Goal: Task Accomplishment & Management: Use online tool/utility

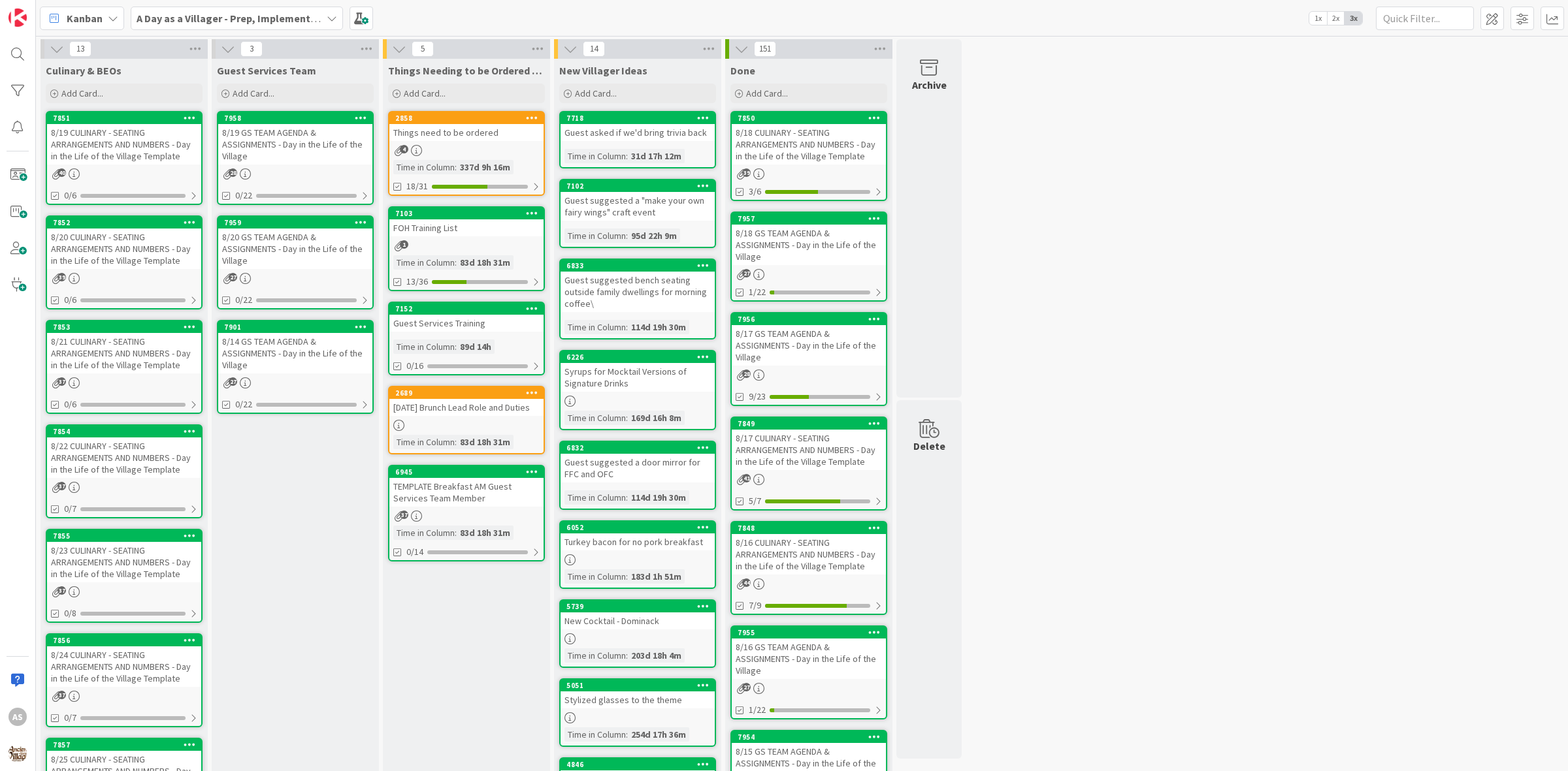
click at [281, 145] on div "8/19 GS TEAM AGENDA & ASSIGNMENTS - Day in the Life of the Village" at bounding box center [295, 144] width 154 height 41
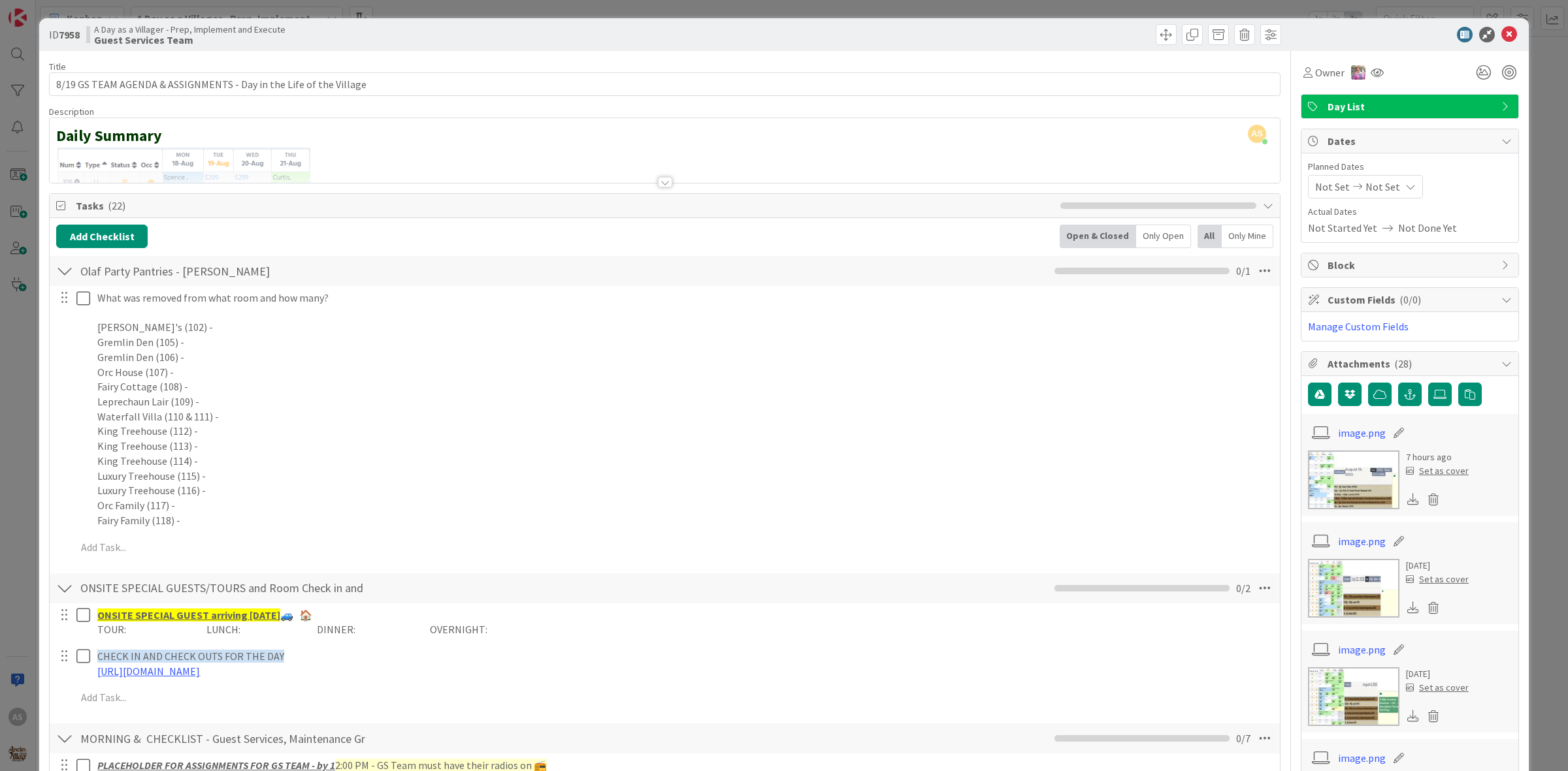
click at [59, 275] on div at bounding box center [64, 271] width 17 height 23
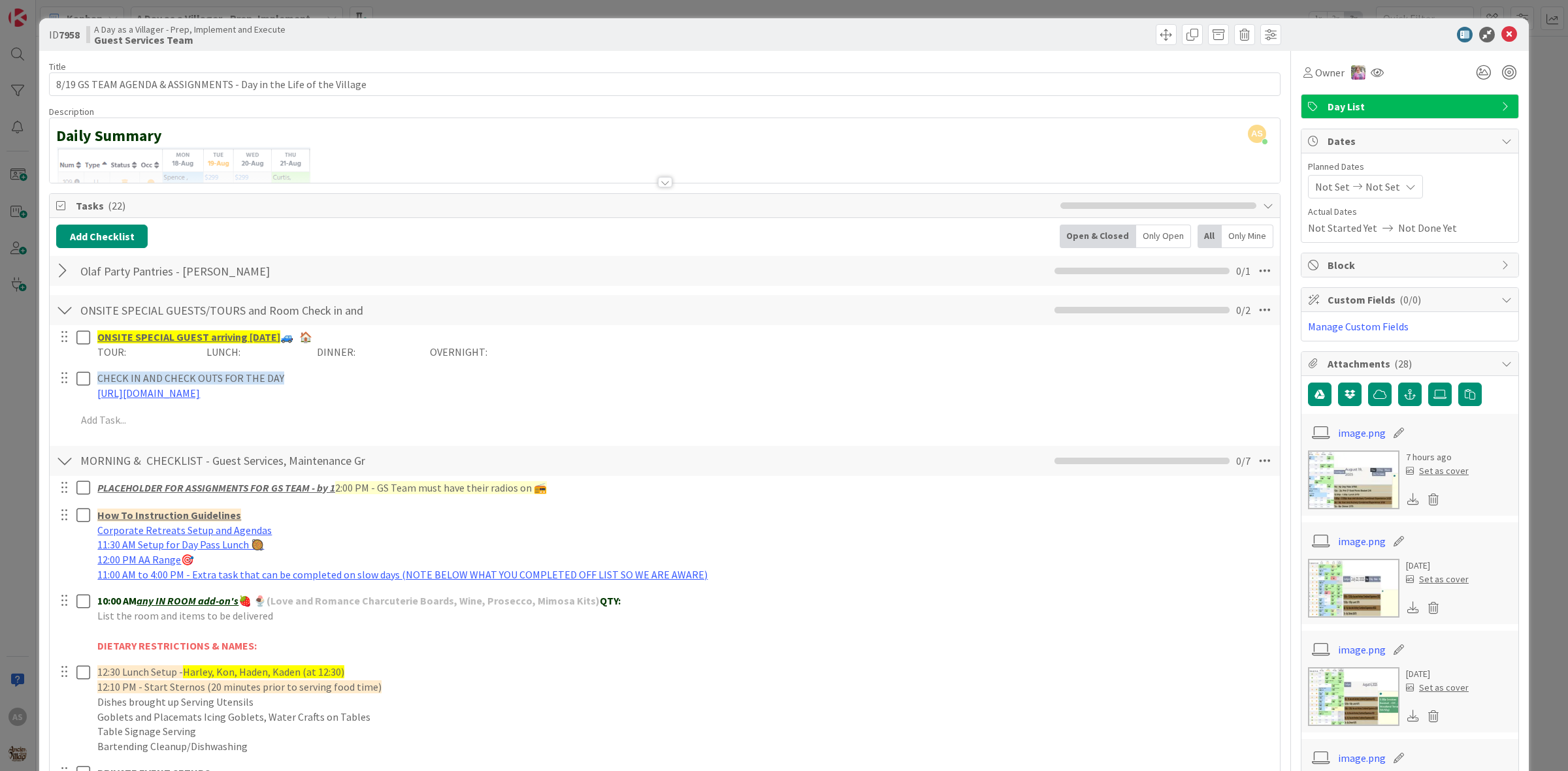
click at [64, 271] on div at bounding box center [64, 271] width 17 height 23
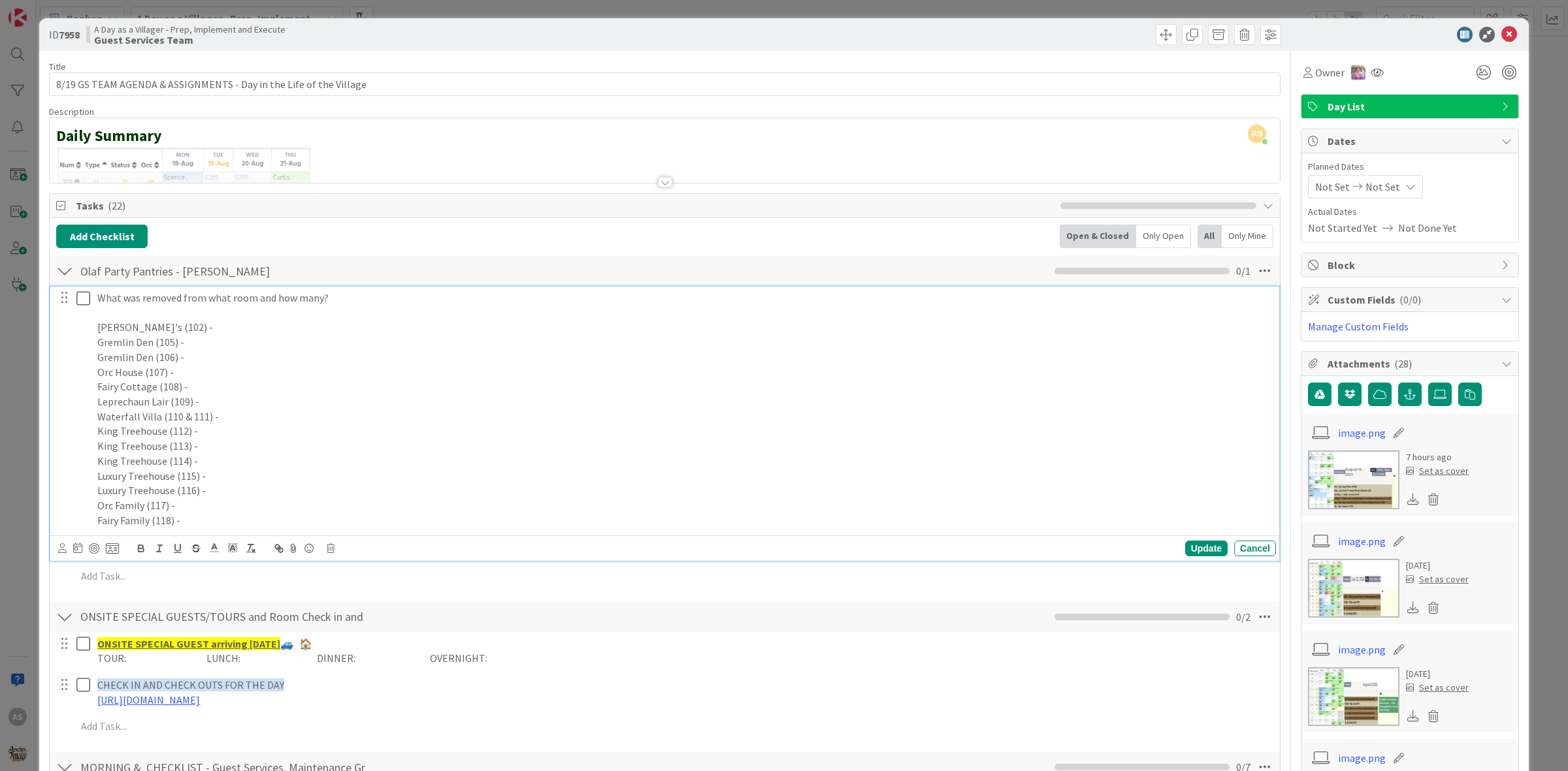
click at [211, 398] on p "Leprechaun Lair (109) -" at bounding box center [684, 401] width 1174 height 15
click at [226, 526] on p "Fairy Family (118) -" at bounding box center [684, 520] width 1174 height 15
click at [1186, 536] on div "What was removed from what room and how many? Bokee's (102) - Gremlin Den (105)…" at bounding box center [664, 424] width 1229 height 275
click at [1189, 548] on div "Update" at bounding box center [1206, 549] width 42 height 16
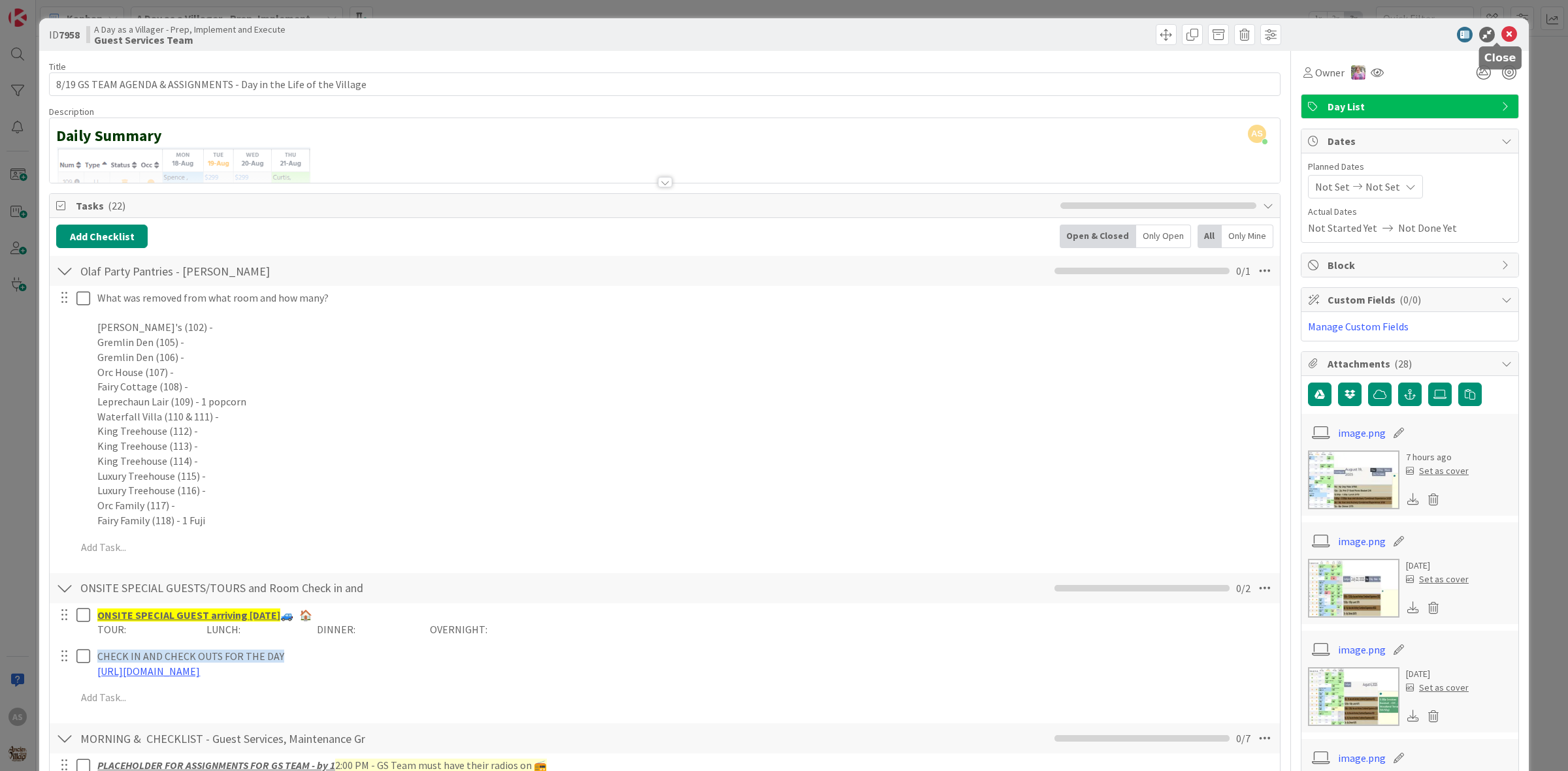
click at [1502, 34] on icon at bounding box center [1510, 35] width 16 height 16
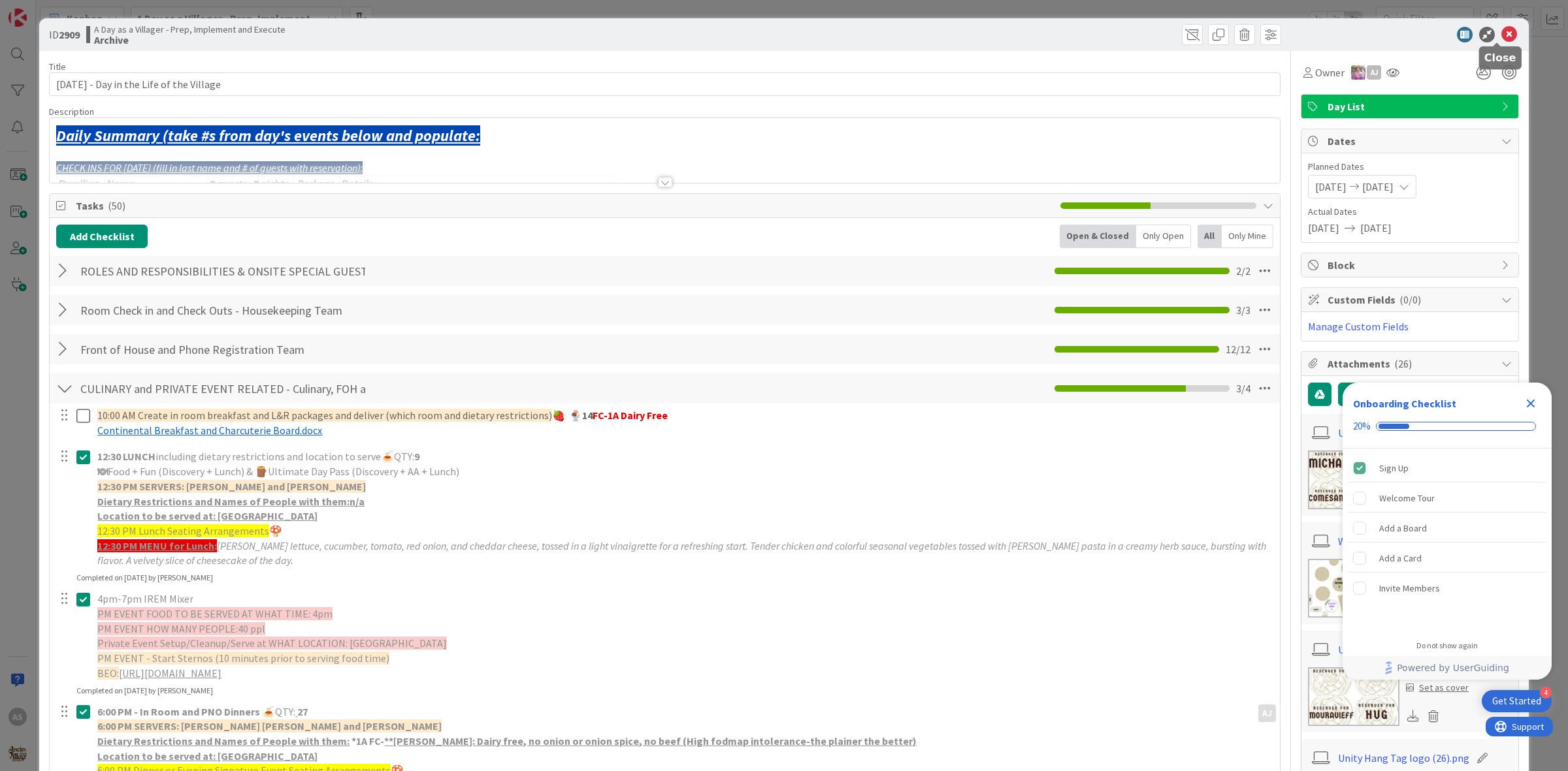
click at [1502, 33] on icon at bounding box center [1510, 35] width 16 height 16
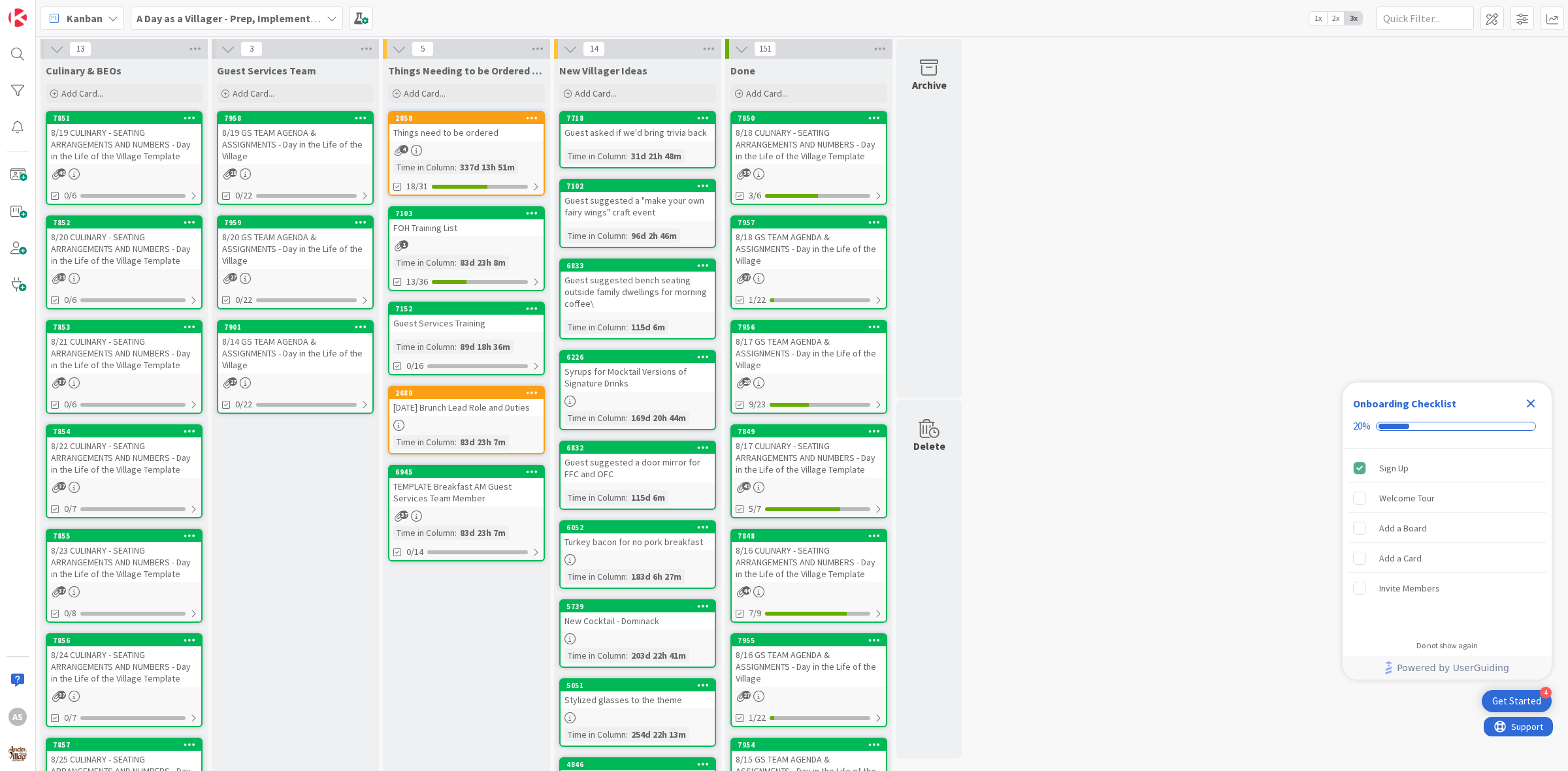
click at [422, 125] on div "Things need to be ordered" at bounding box center [466, 132] width 154 height 17
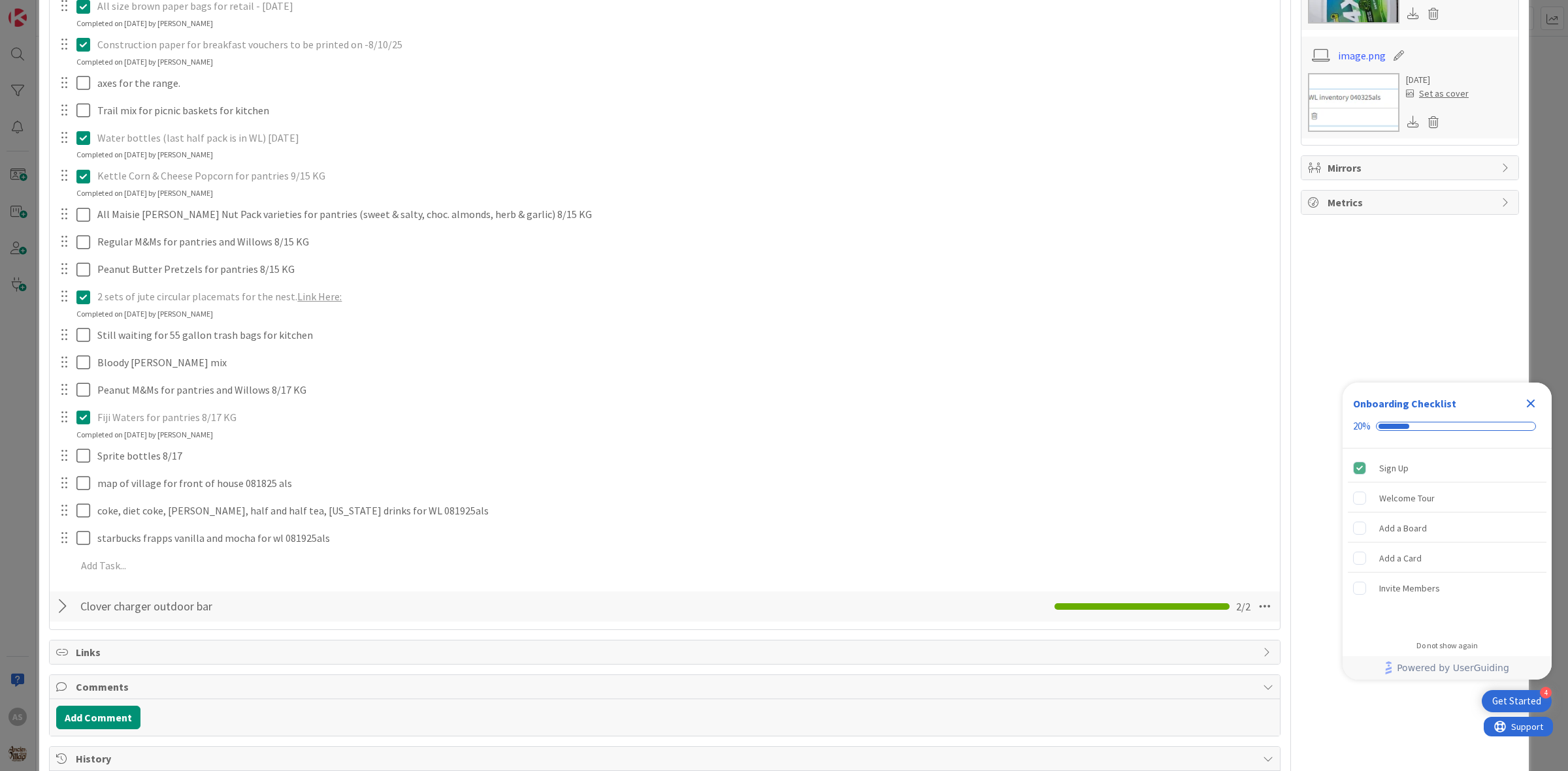
scroll to position [735, 0]
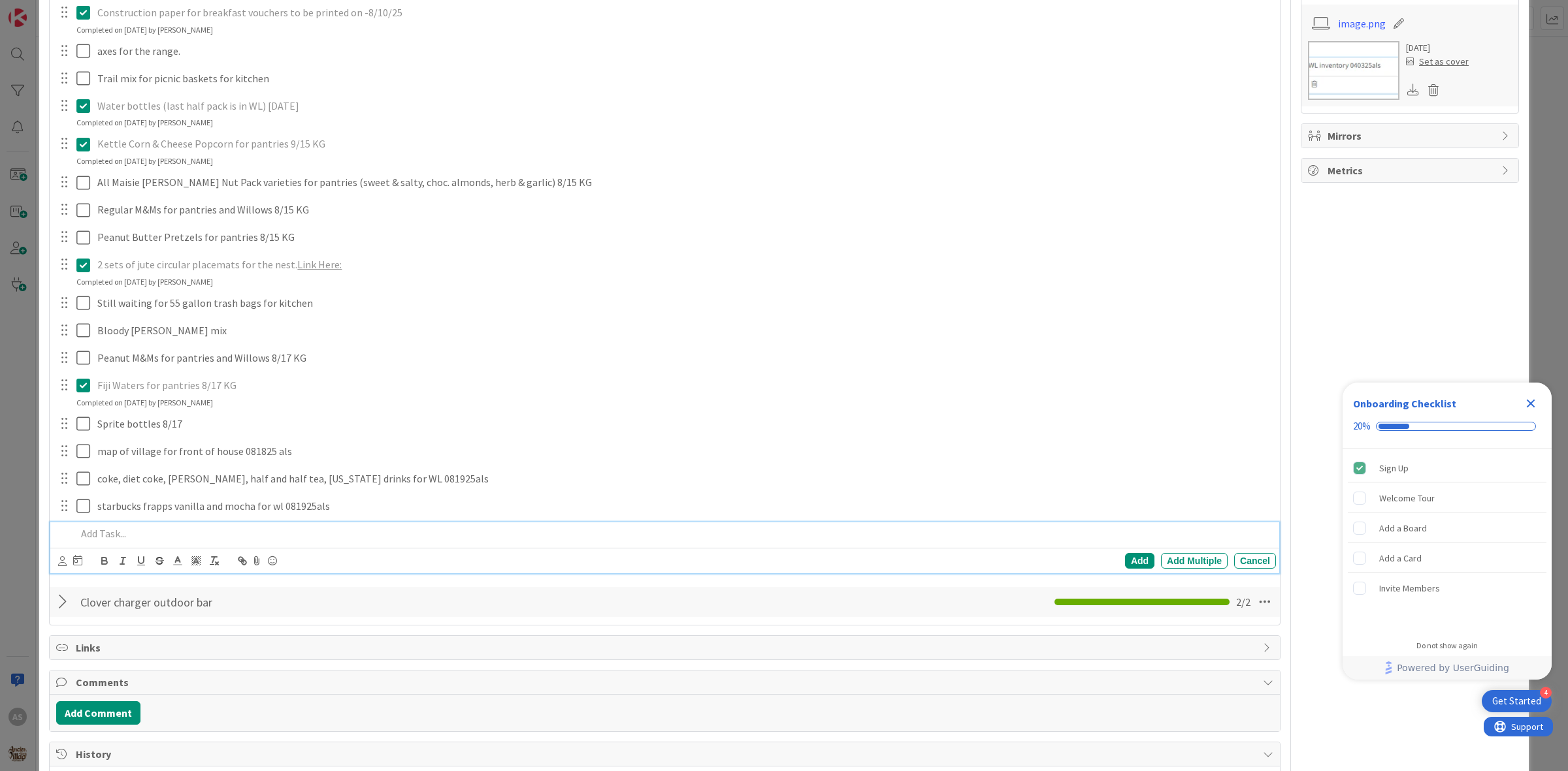
drag, startPoint x: 168, startPoint y: 552, endPoint x: 193, endPoint y: 540, distance: 27.7
click at [196, 544] on div "Need to be Ordered // Check off when items are ordered!!/Delete off when it arr…" at bounding box center [664, 49] width 1230 height 1059
click at [190, 539] on p at bounding box center [674, 534] width 1194 height 15
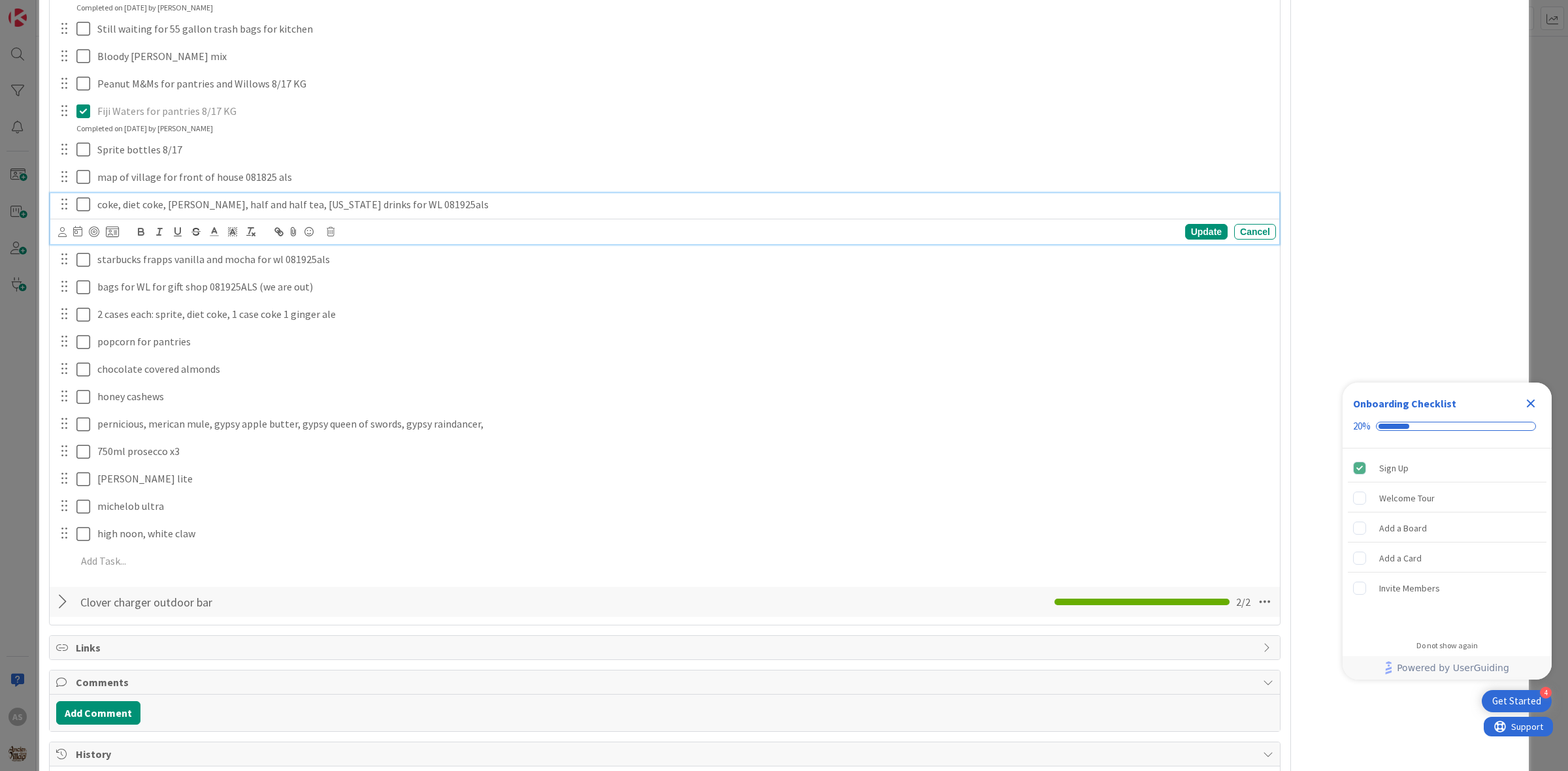
scroll to position [1037, 0]
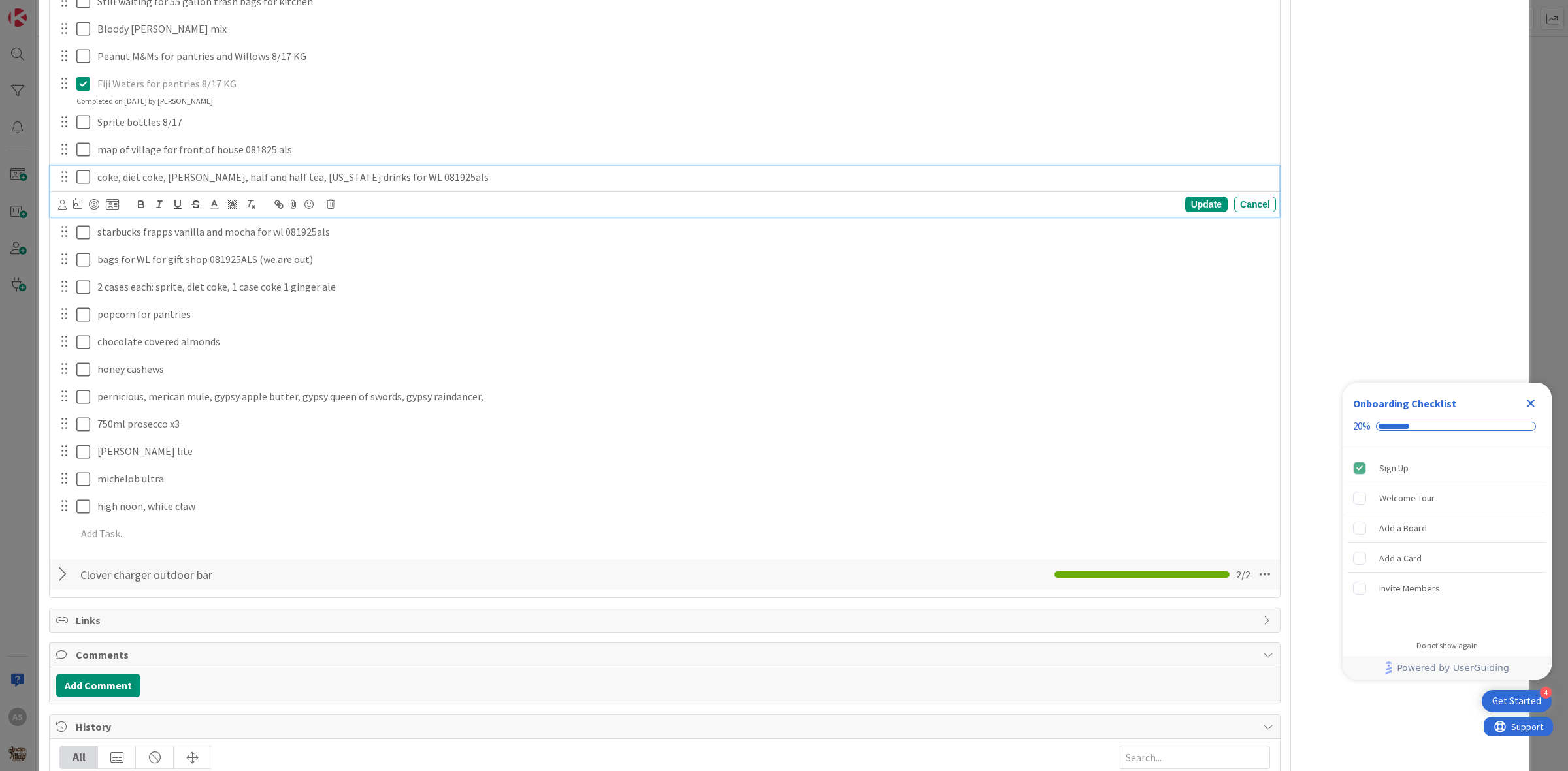
click at [319, 204] on div "coke, diet coke, dr. pepper, half and half tea, arizona drinks for WL 081925als…" at bounding box center [664, 192] width 1229 height 52
drag, startPoint x: 292, startPoint y: 180, endPoint x: 354, endPoint y: 177, distance: 62.1
click at [354, 177] on p "coke, diet coke, dr. pepper, half and half tea, arizona drinks for WL 081925als" at bounding box center [684, 177] width 1174 height 15
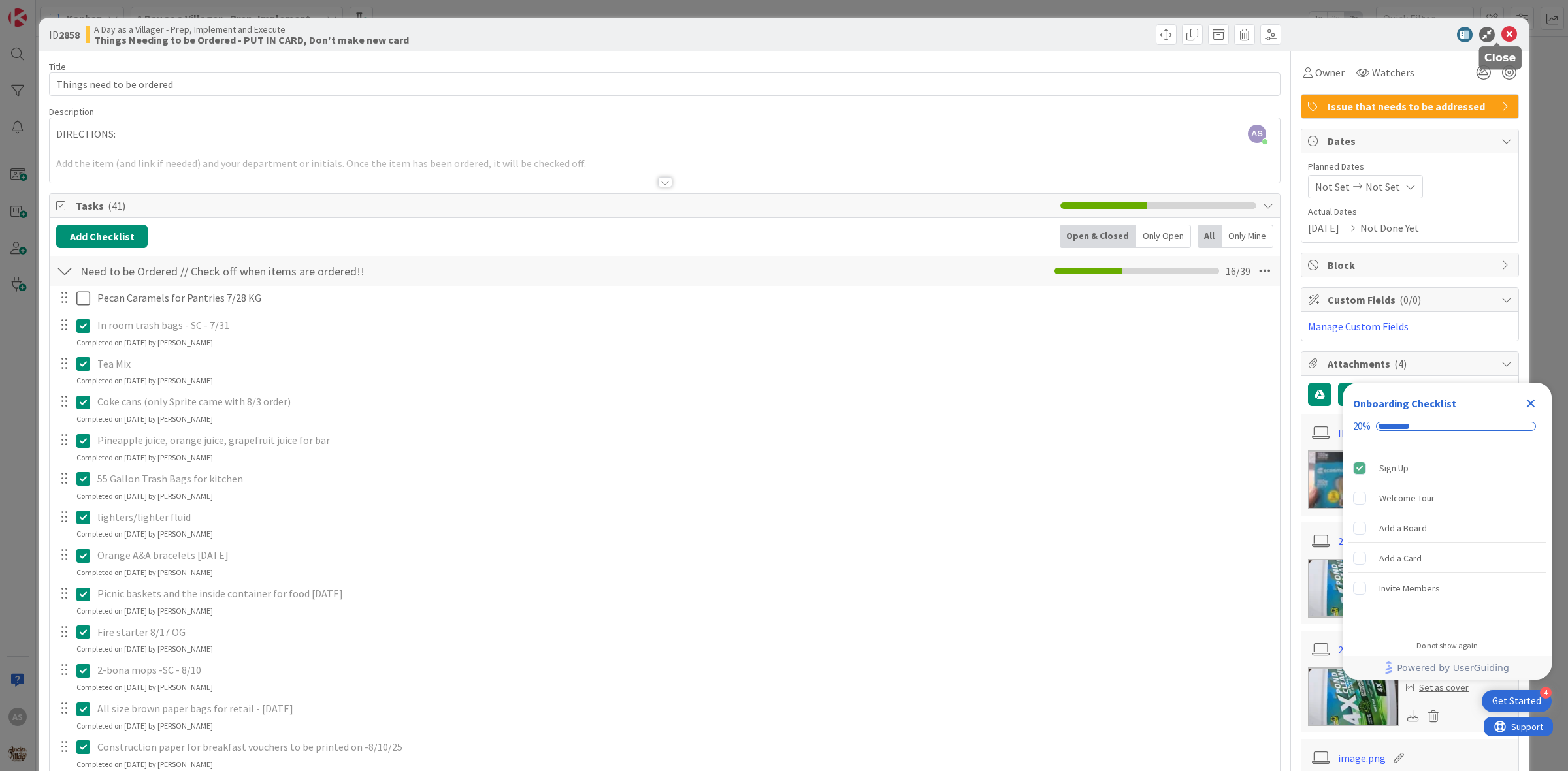
click at [1502, 36] on icon at bounding box center [1510, 35] width 16 height 16
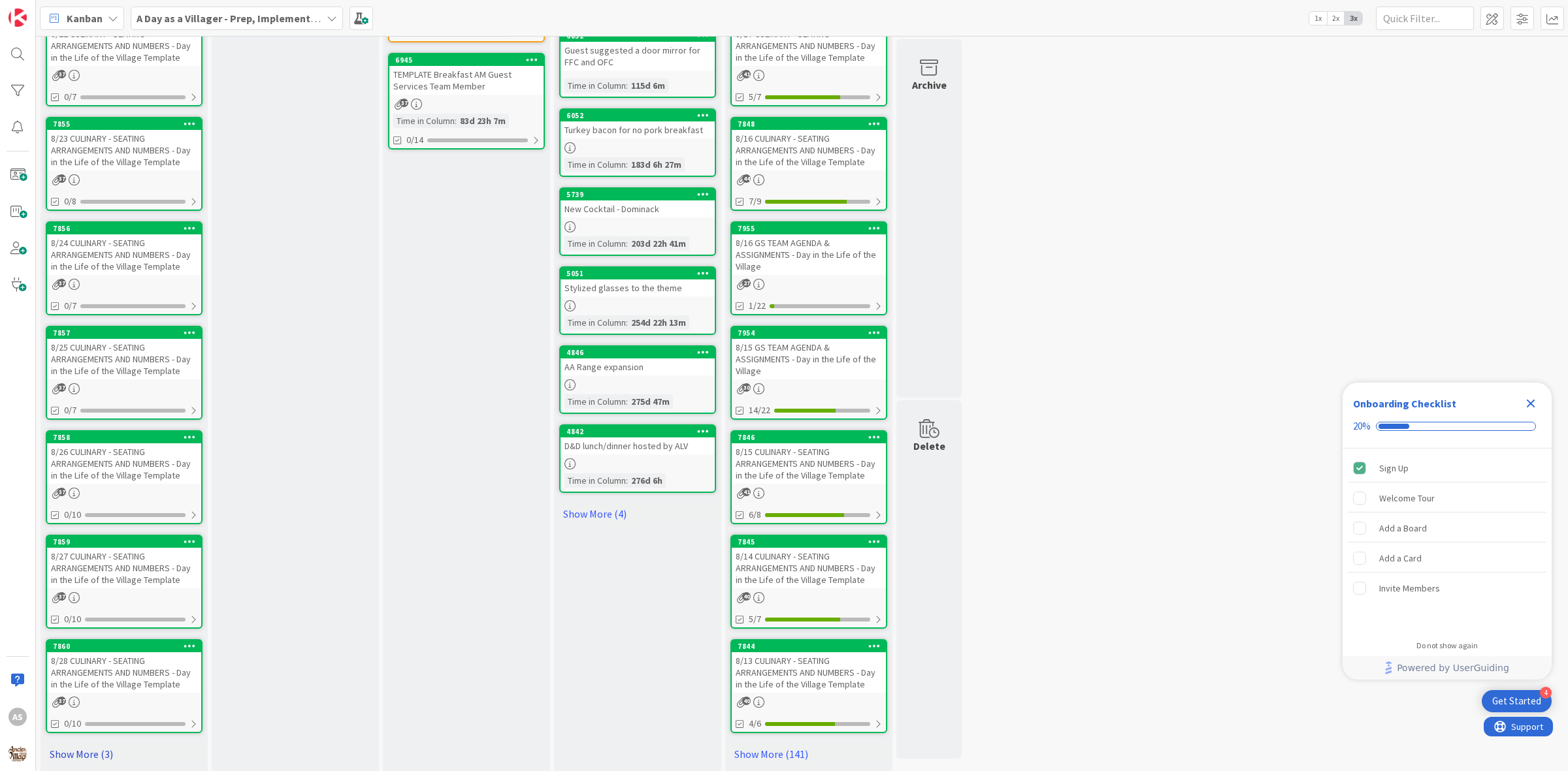
click at [99, 744] on link "Show More (3)" at bounding box center [124, 754] width 156 height 21
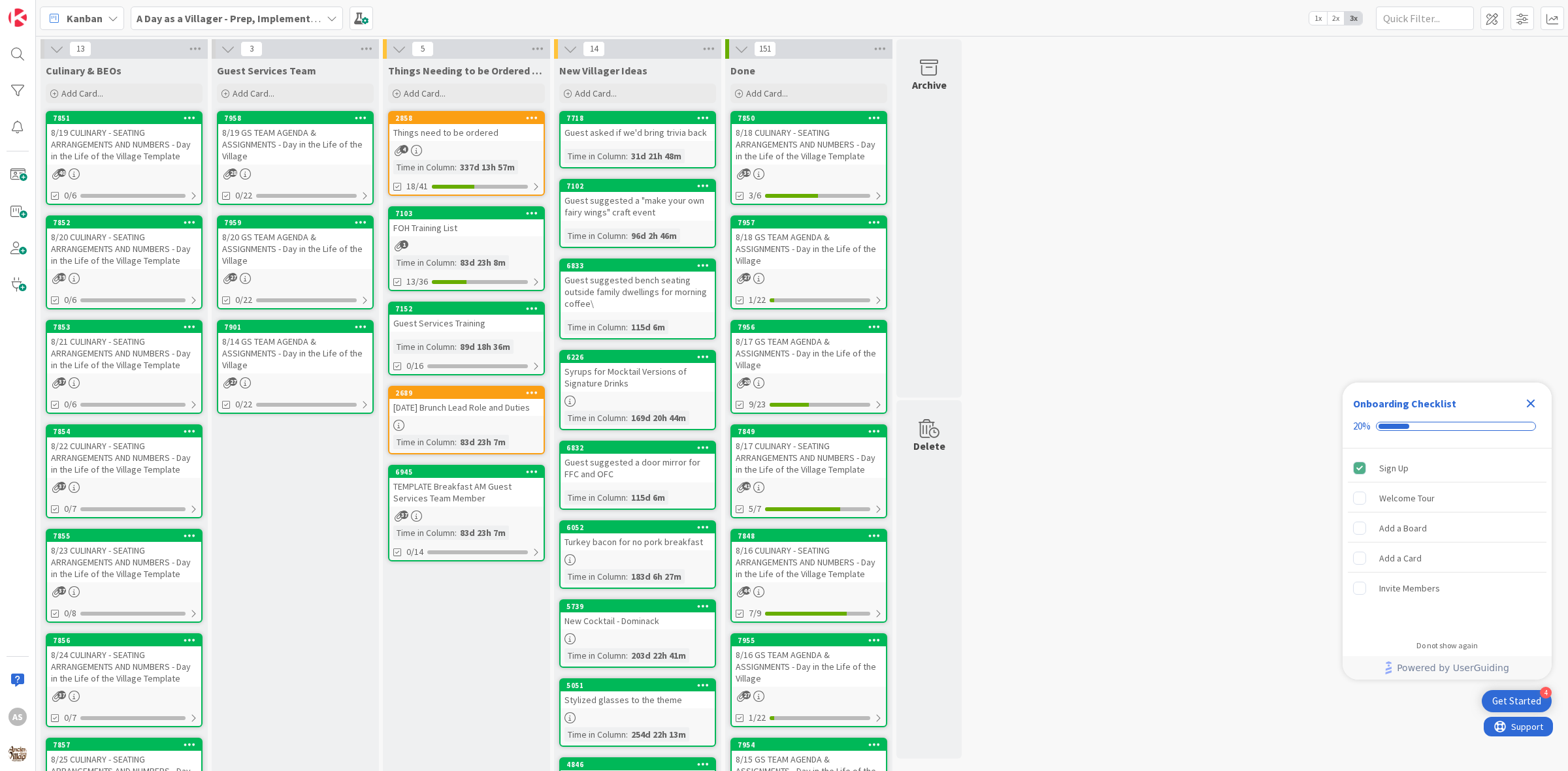
click at [145, 472] on div "8/22 CULINARY - SEATING ARRANGEMENTS AND NUMBERS - Day in the Life of the Villa…" at bounding box center [124, 457] width 154 height 41
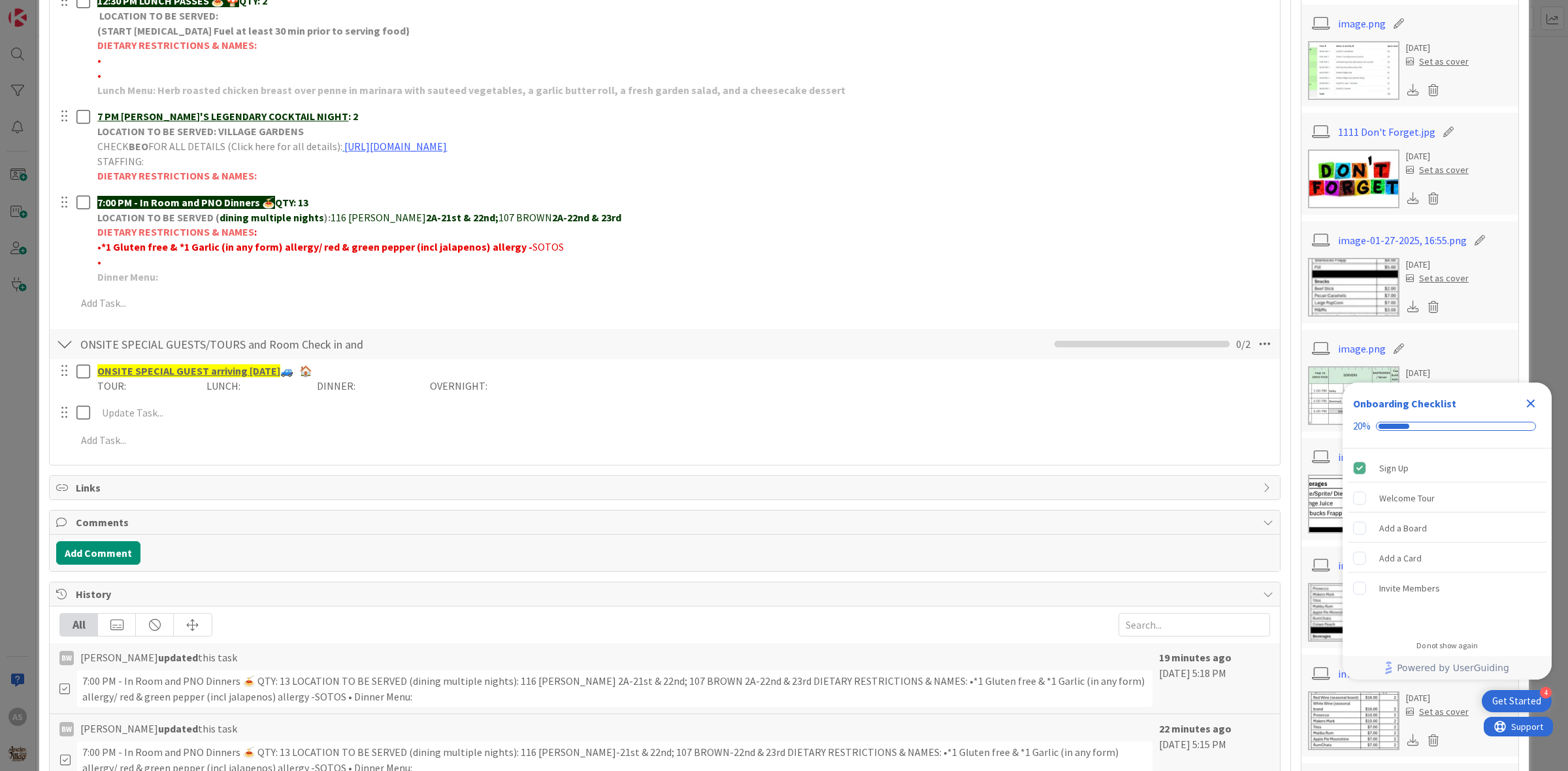
scroll to position [245, 0]
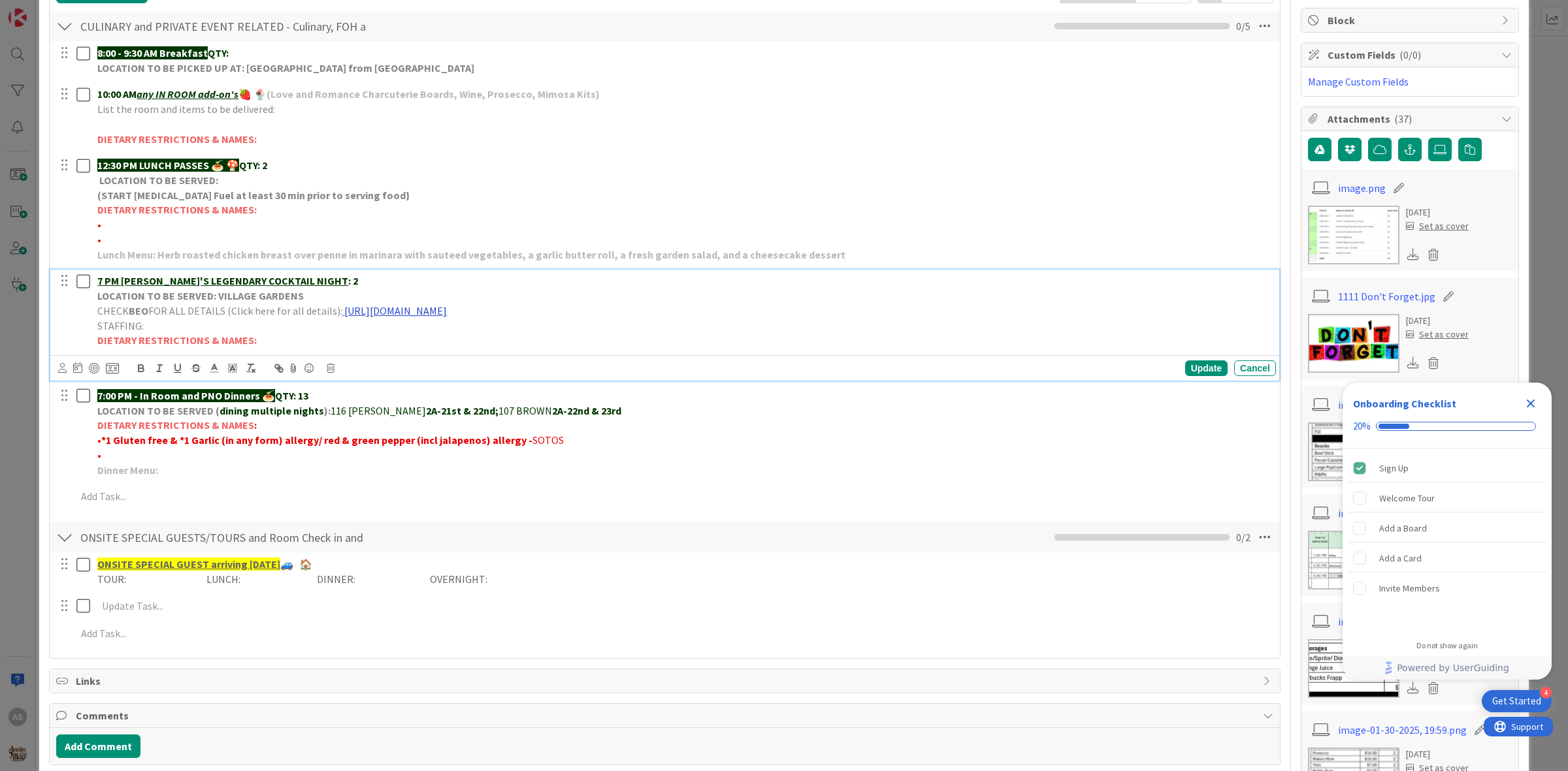
click at [447, 314] on link "https://portal.tripleseat.com/doc/bcb8cbf290381d1bfffad963b4f20c6684e749f1/1939…" at bounding box center [395, 310] width 102 height 13
click at [501, 335] on link "https://portal.tripleseat.com/doc/bcb8cbf290381d1bfffad963b4f20c6684e749f1/1939…" at bounding box center [496, 336] width 89 height 17
